Goal: Check status

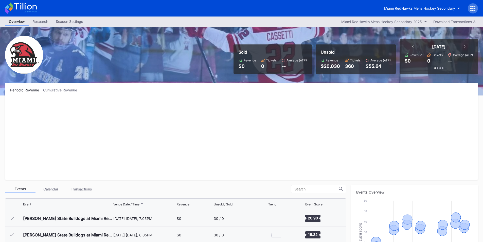
scroll to position [33, 0]
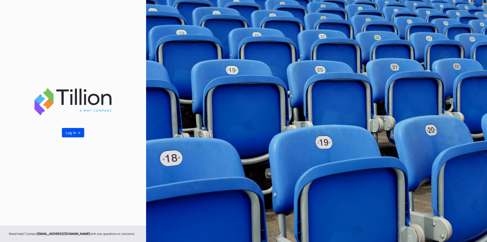
click at [78, 136] on button "Log In ->" at bounding box center [73, 132] width 22 height 9
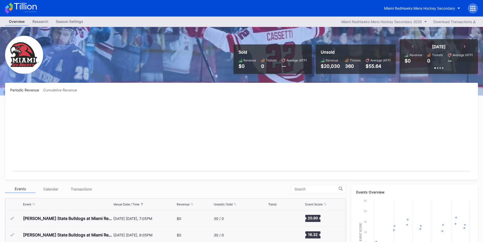
scroll to position [33, 0]
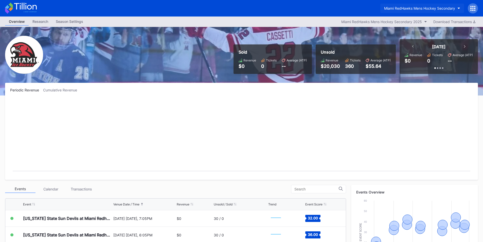
click at [400, 8] on div "Miami RedHawks Mens Hockey Secondary" at bounding box center [419, 8] width 71 height 4
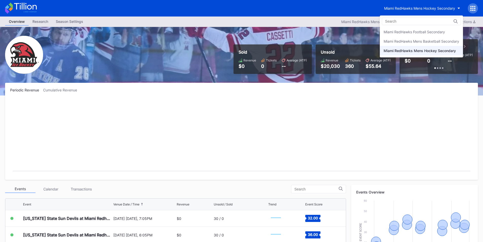
click at [407, 34] on div "Miami RedHawks Football Secondary" at bounding box center [421, 31] width 83 height 9
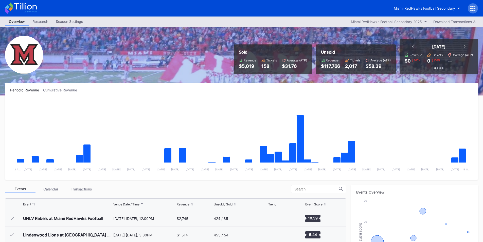
click at [414, 45] on div "[DATE]" at bounding box center [438, 46] width 63 height 5
click at [412, 45] on icon at bounding box center [413, 46] width 2 height 3
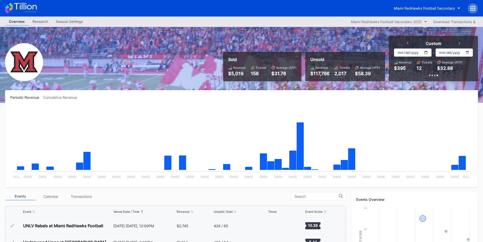
click at [425, 52] on input "2025-10-06" at bounding box center [412, 52] width 37 height 8
type input "[DATE]"
click at [467, 52] on input "2025-10-13" at bounding box center [453, 52] width 37 height 8
click at [389, 106] on rect "Chart title" at bounding box center [241, 144] width 463 height 76
drag, startPoint x: 458, startPoint y: 69, endPoint x: 407, endPoint y: 69, distance: 50.4
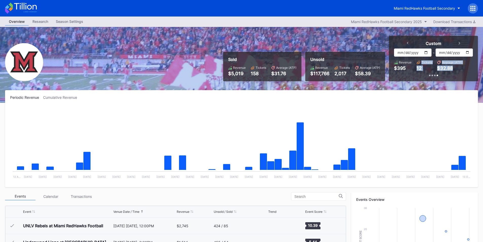
click at [407, 69] on div "Revenue $395 Tickets 12 Average (ATP) $32.88" at bounding box center [433, 65] width 79 height 10
click at [432, 116] on rect "Chart title" at bounding box center [241, 144] width 463 height 76
